Goal: Task Accomplishment & Management: Complete application form

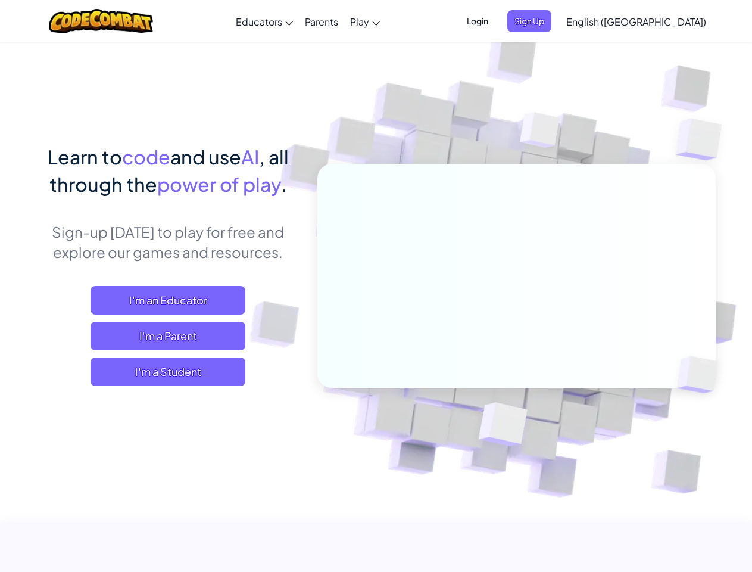
click at [495, 21] on span "Login" at bounding box center [478, 21] width 36 height 22
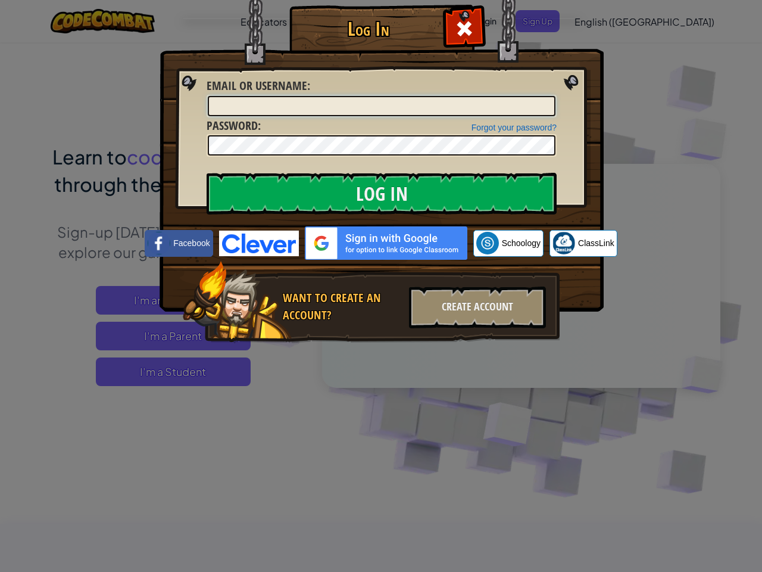
click at [549, 96] on input "Email or Username :" at bounding box center [382, 106] width 348 height 20
click at [602, 21] on div "Log In Unknown Error Email or Username : Forgot your password? Password : Log I…" at bounding box center [381, 286] width 762 height 572
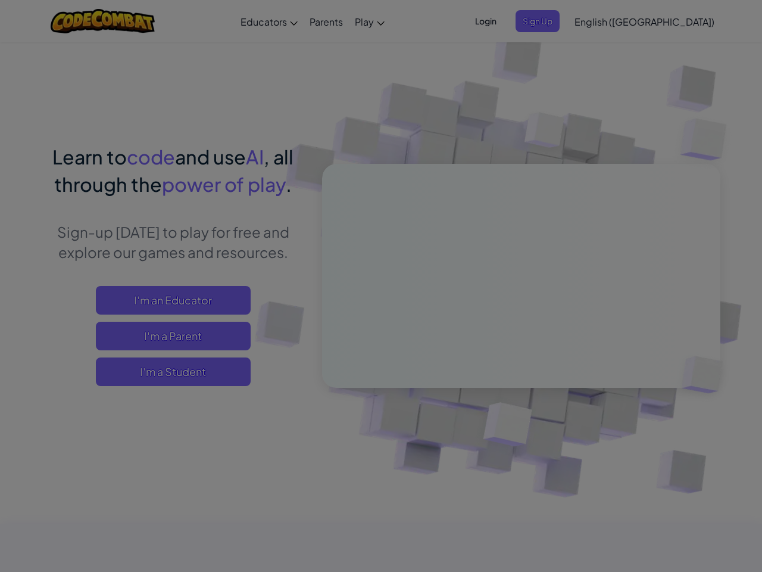
click at [602, 21] on div "Log In Unknown Error Email or Username : Forgot your password? Password : Log I…" at bounding box center [381, 286] width 762 height 572
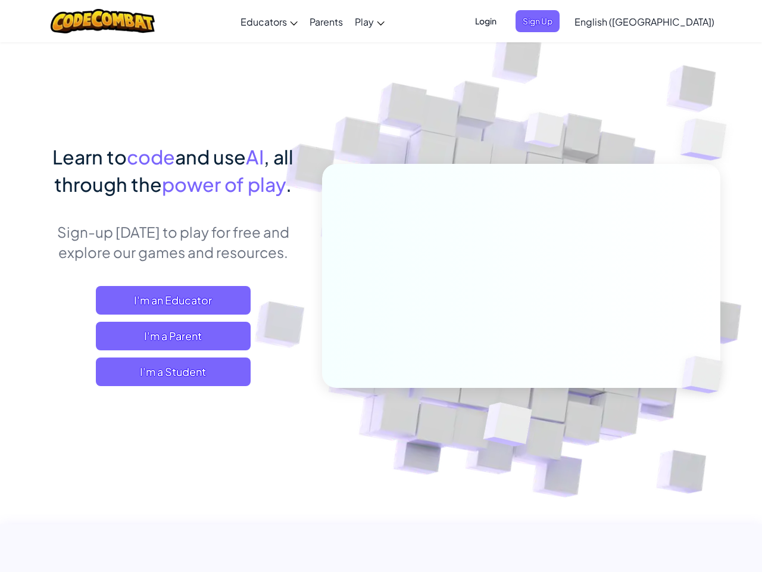
click at [666, 21] on div at bounding box center [381, 286] width 762 height 572
click at [168, 371] on span "I'm a Student" at bounding box center [173, 371] width 155 height 29
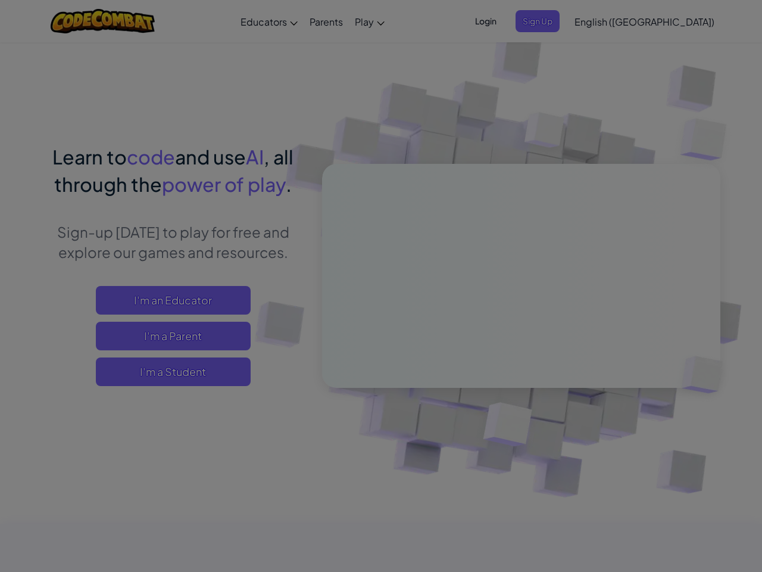
click at [0, 0] on div "Have a Class Code? Yes, I have a Class Code! Enter it here: Continue No, I don'…" at bounding box center [0, 0] width 0 height 0
